Goal: Find contact information: Find contact information

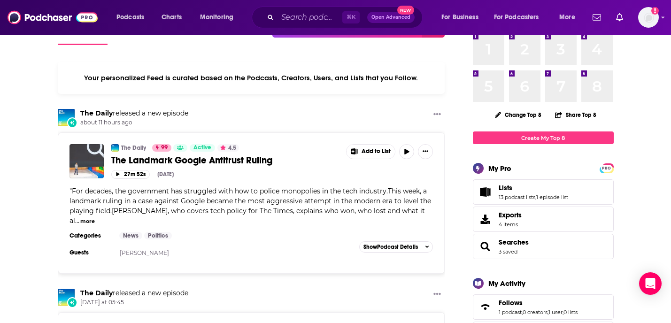
scroll to position [43, 0]
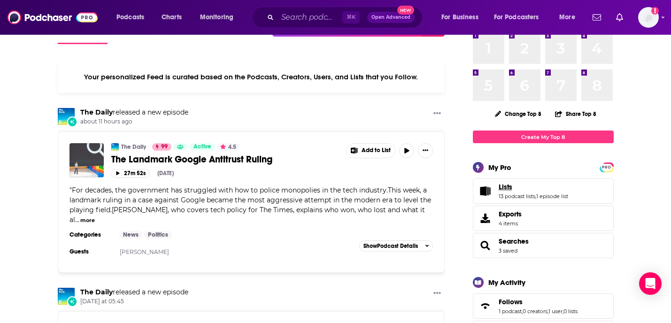
click at [509, 185] on span "Lists" at bounding box center [506, 187] width 14 height 8
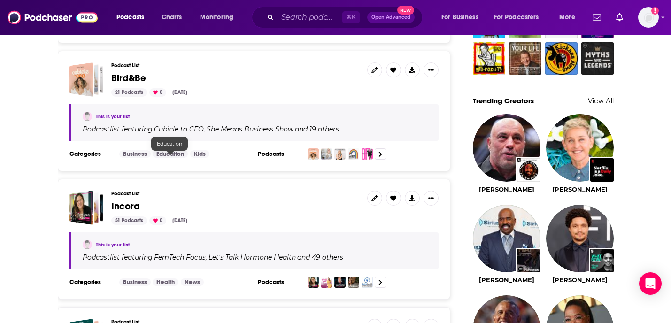
scroll to position [792, 0]
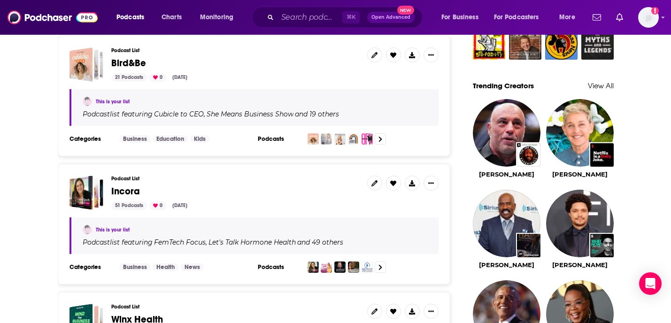
click at [127, 78] on div "21 Podcasts" at bounding box center [129, 77] width 36 height 8
click at [131, 82] on div "21 Podcasts" at bounding box center [129, 77] width 36 height 8
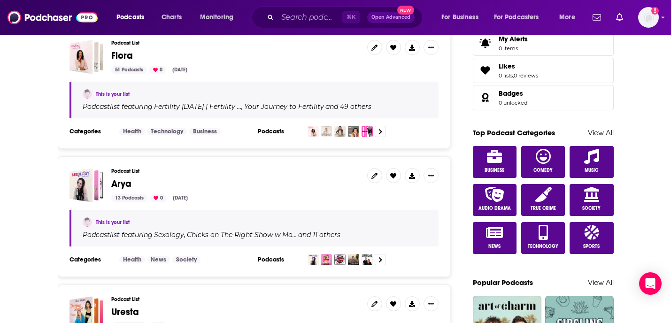
scroll to position [636, 0]
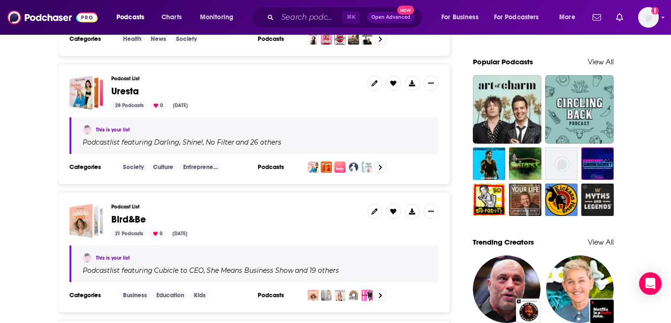
click at [122, 223] on span "Bird&Be" at bounding box center [128, 220] width 35 height 12
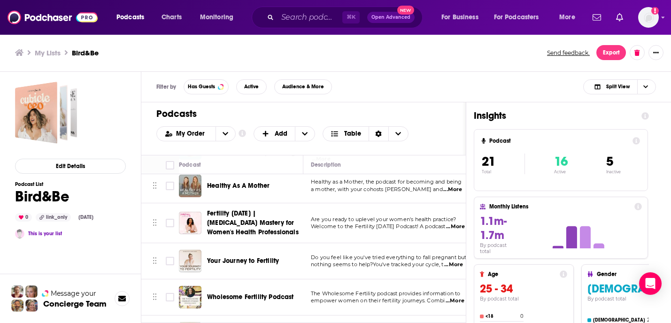
scroll to position [415, 0]
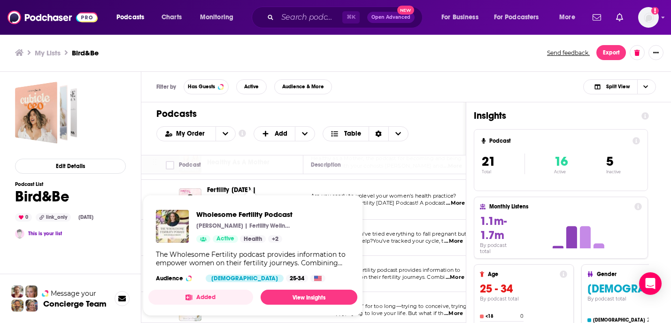
click at [241, 248] on div "Wholesome Fertility Podcast [PERSON_NAME] | Fertility Wellness - [MEDICAL_DATA]…" at bounding box center [252, 246] width 209 height 87
click at [372, 267] on span "The Wholesome Fertility podcast provides information to" at bounding box center [385, 270] width 149 height 7
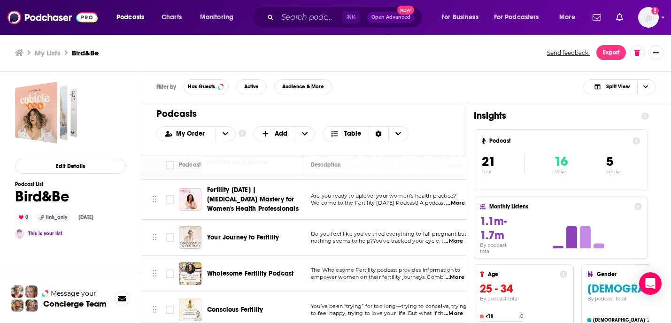
click at [248, 270] on span "Wholesome Fertility Podcast" at bounding box center [250, 274] width 87 height 8
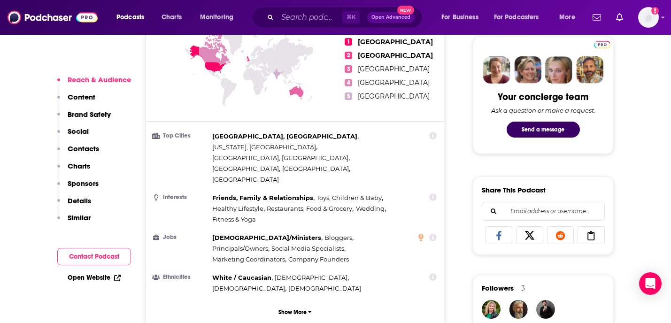
click at [70, 255] on button "Contact Podcast" at bounding box center [94, 256] width 74 height 17
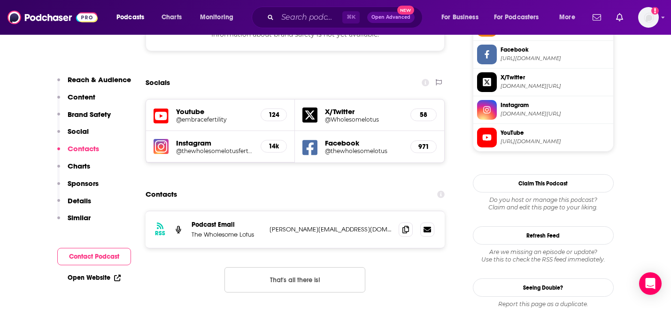
scroll to position [906, 0]
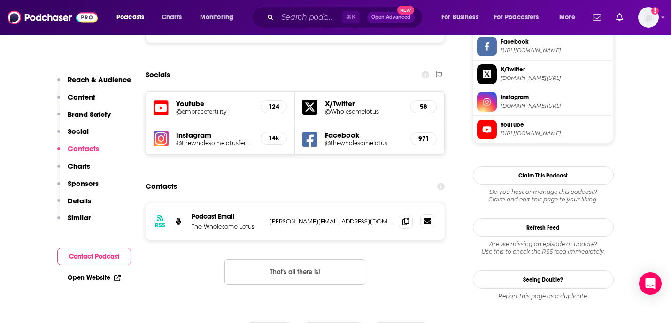
click at [431, 214] on link at bounding box center [428, 221] width 14 height 14
click at [402, 214] on span at bounding box center [406, 221] width 14 height 14
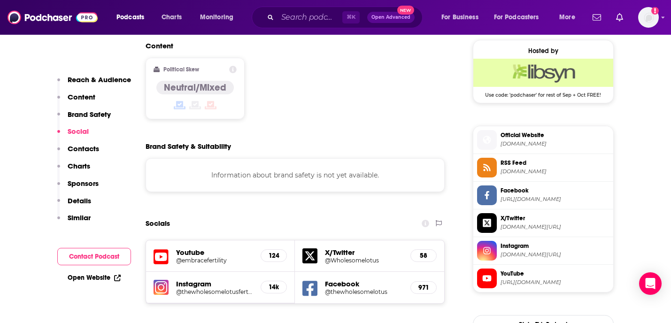
scroll to position [769, 0]
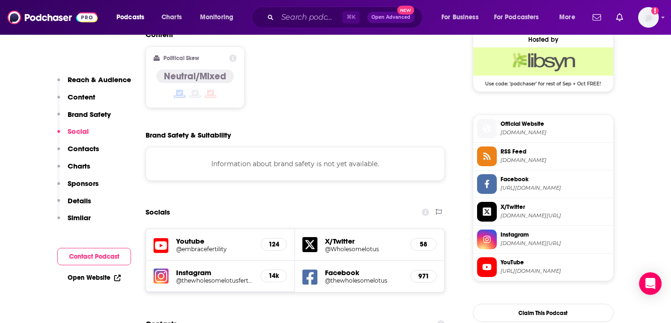
click at [488, 238] on icon at bounding box center [487, 239] width 10 height 8
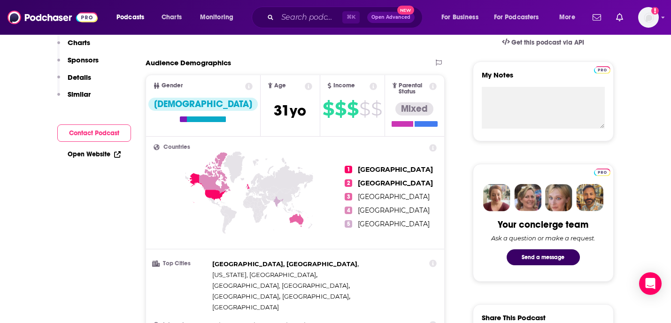
scroll to position [126, 0]
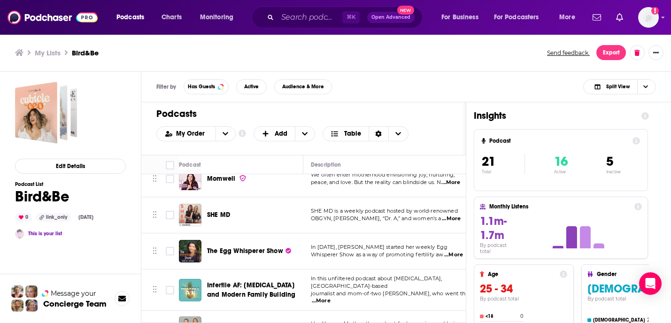
scroll to position [251, 0]
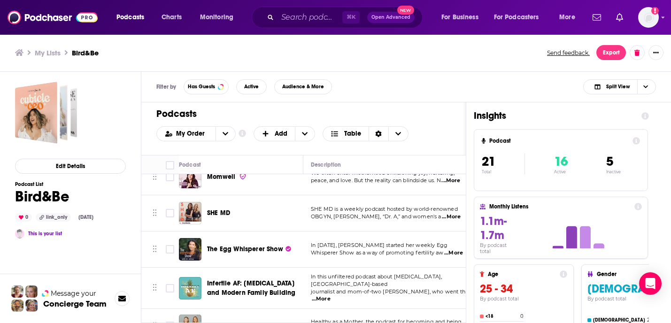
click at [245, 315] on div "Healthy As A Mother" at bounding box center [256, 326] width 98 height 23
click at [247, 322] on span "Healthy As A Mother" at bounding box center [238, 326] width 62 height 8
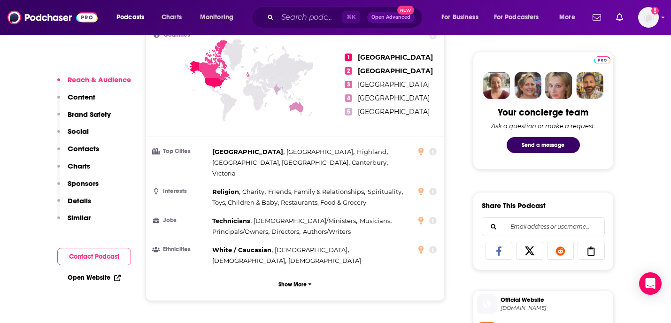
click at [82, 261] on button "Contact Podcast" at bounding box center [94, 256] width 74 height 17
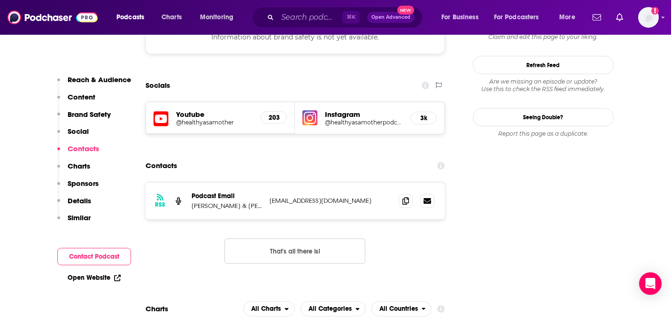
scroll to position [853, 0]
click at [429, 197] on icon at bounding box center [428, 200] width 8 height 6
click at [406, 196] on icon at bounding box center [406, 200] width 7 height 8
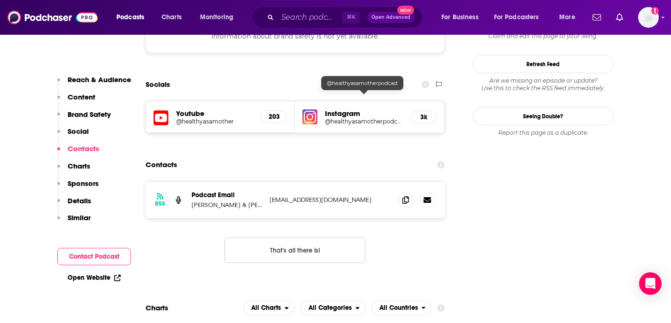
click at [361, 118] on h5 "@healthyasamotherpodcast" at bounding box center [364, 121] width 78 height 7
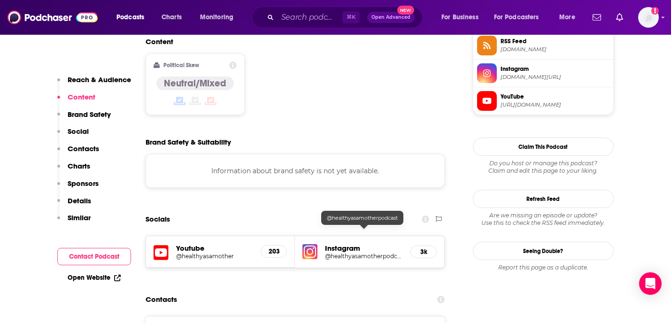
scroll to position [350, 0]
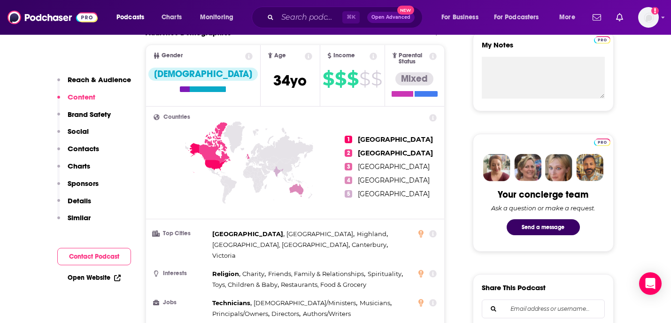
click at [101, 274] on link "Open Website" at bounding box center [94, 278] width 53 height 8
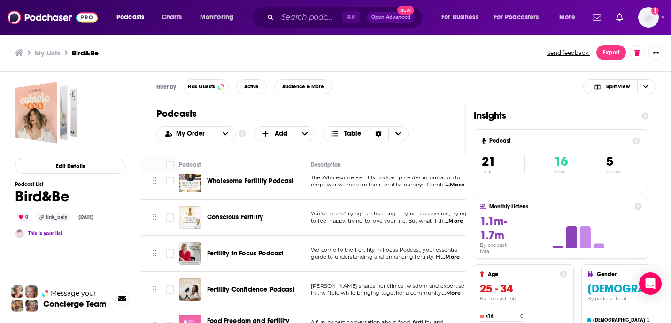
scroll to position [626, 0]
